Goal: Information Seeking & Learning: Learn about a topic

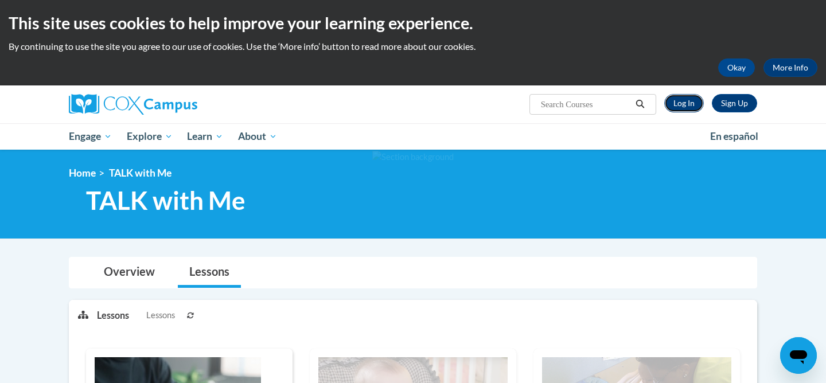
click at [683, 104] on link "Log In" at bounding box center [684, 103] width 40 height 18
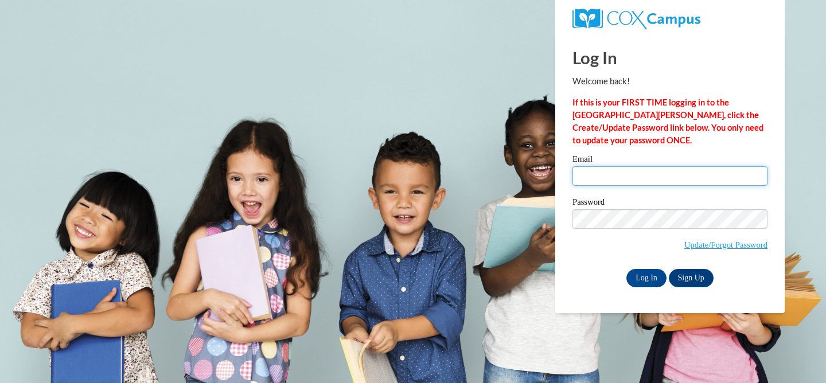
click at [662, 175] on input "Email" at bounding box center [669, 176] width 195 height 20
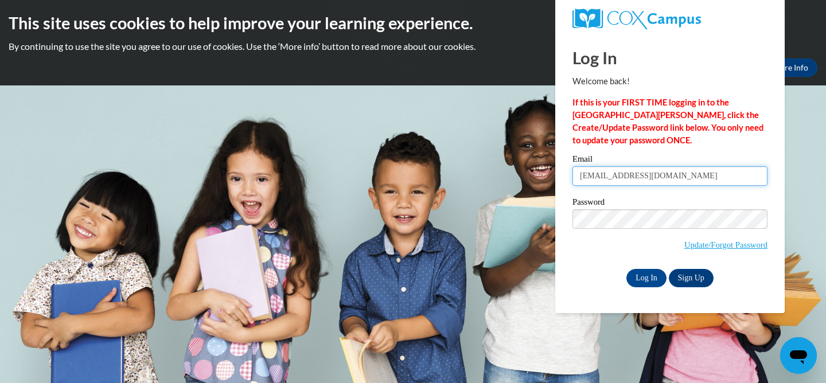
type input "[EMAIL_ADDRESS][DOMAIN_NAME]"
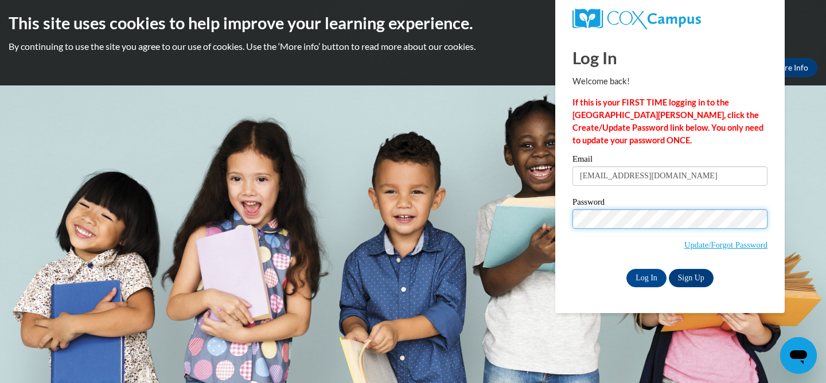
click at [626, 269] on input "Log In" at bounding box center [646, 278] width 40 height 18
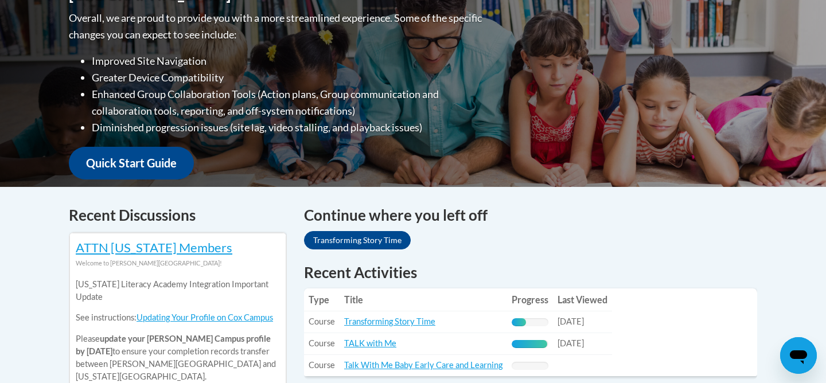
scroll to position [320, 0]
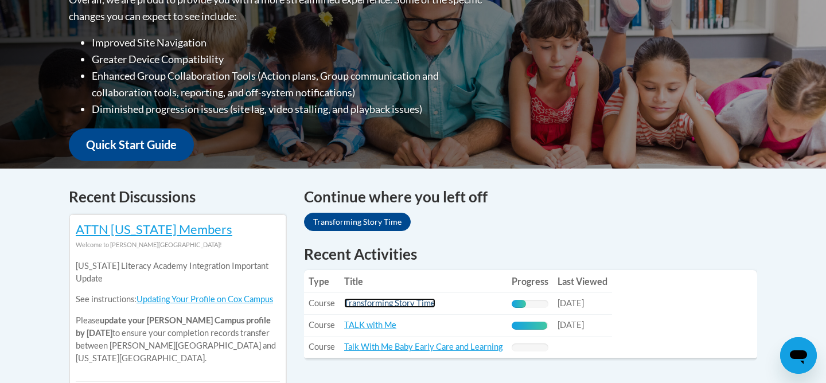
click at [423, 305] on link "Transforming Story Time" at bounding box center [389, 303] width 91 height 10
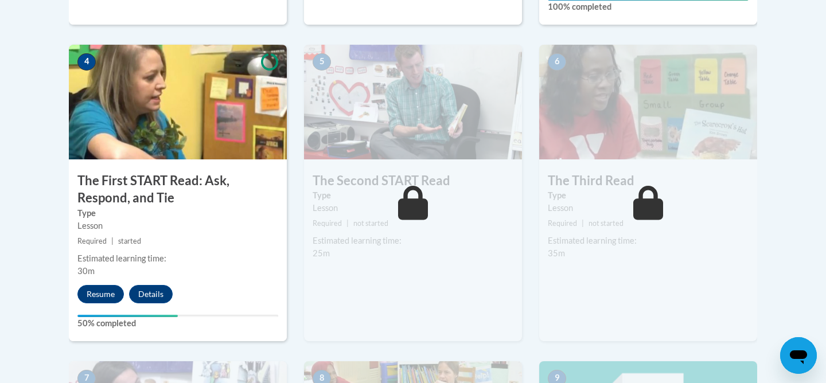
scroll to position [659, 0]
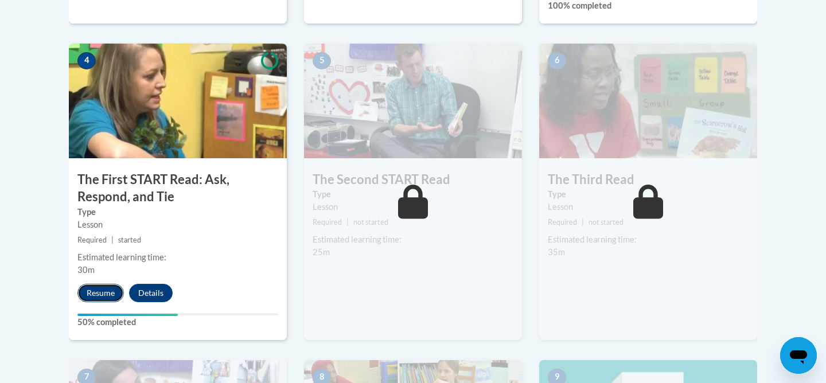
click at [100, 290] on button "Resume" at bounding box center [100, 293] width 46 height 18
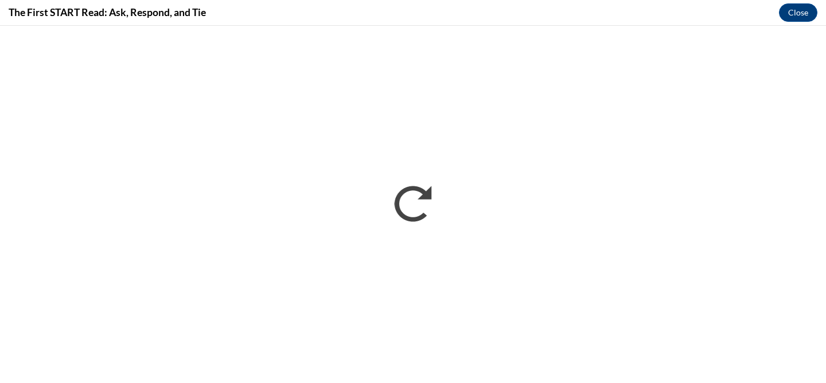
scroll to position [0, 0]
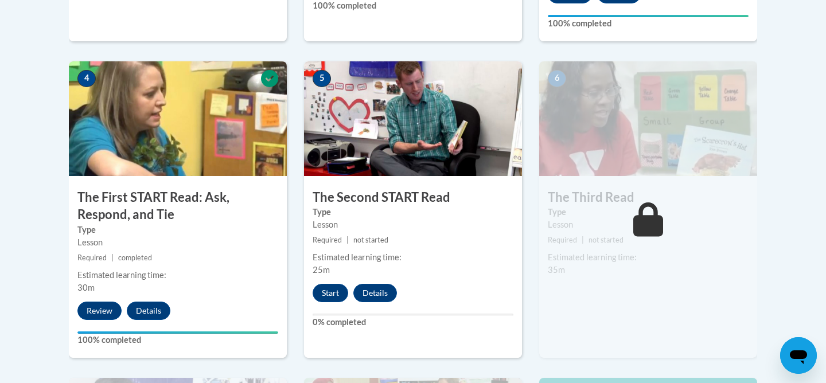
scroll to position [659, 0]
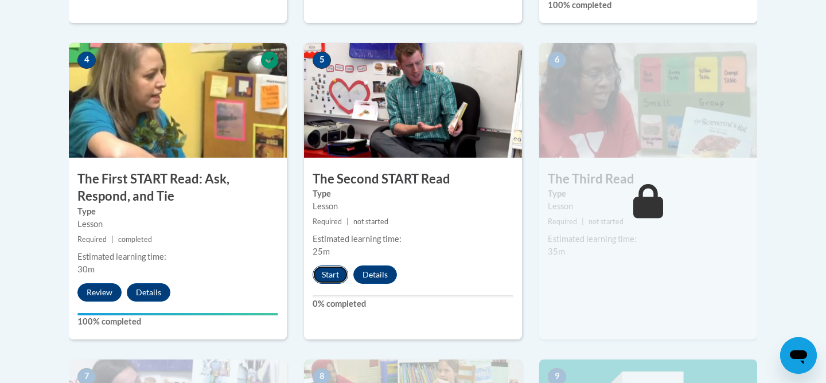
click at [322, 276] on button "Start" at bounding box center [331, 275] width 36 height 18
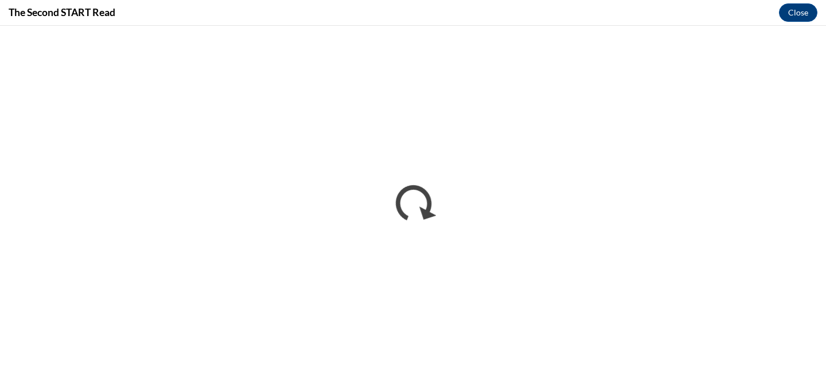
scroll to position [0, 0]
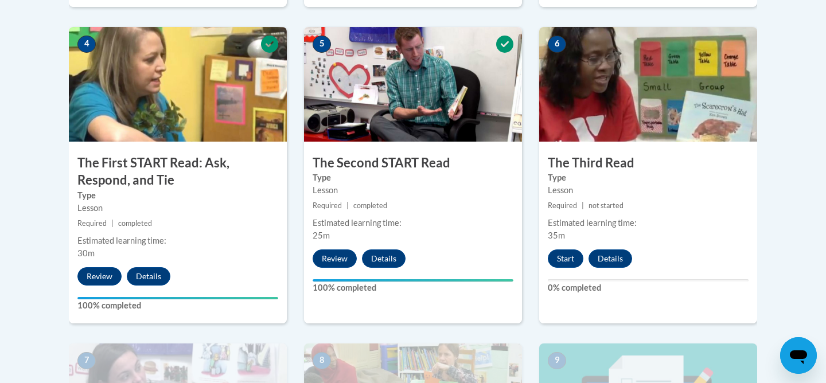
scroll to position [712, 0]
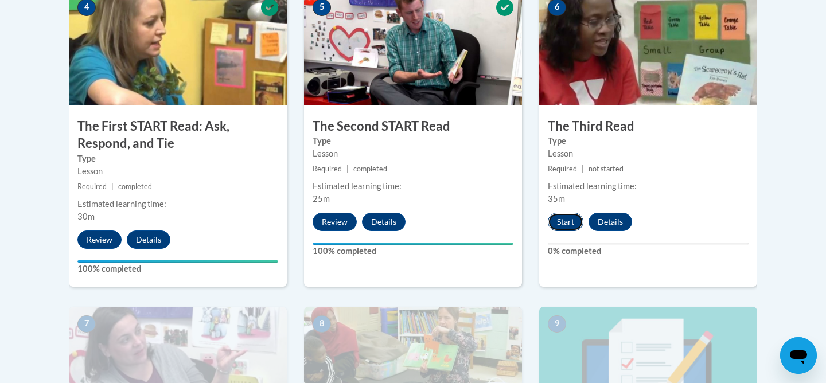
click at [569, 223] on button "Start" at bounding box center [566, 222] width 36 height 18
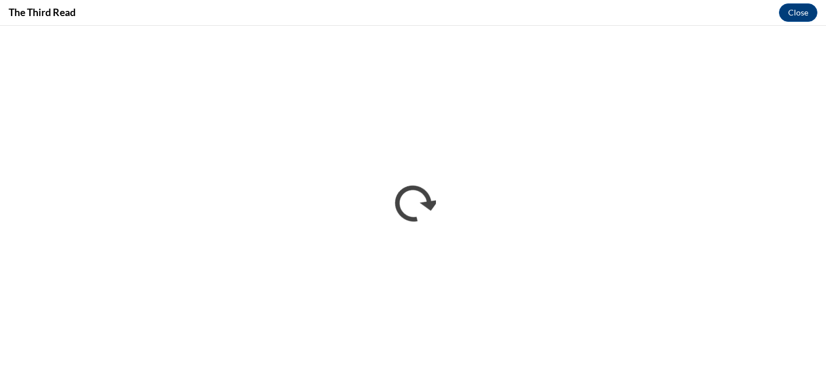
scroll to position [0, 0]
